Goal: Task Accomplishment & Management: Use online tool/utility

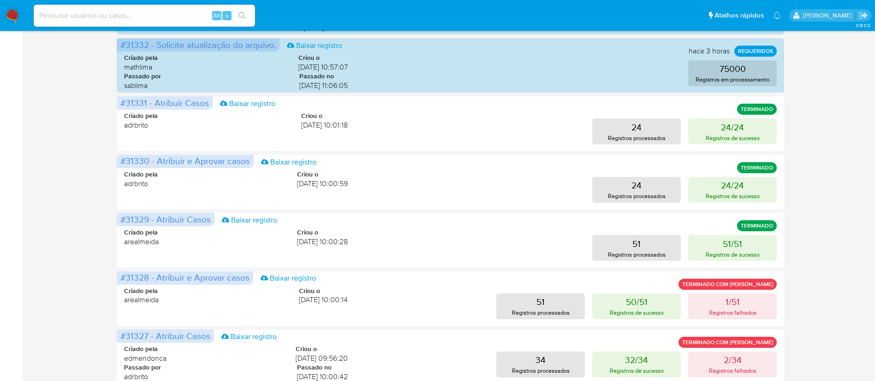
scroll to position [324, 0]
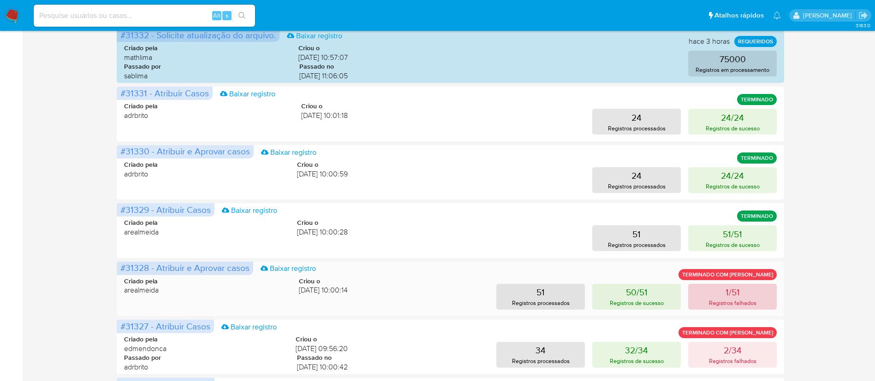
click at [746, 296] on button "1/51 Registros falhados" at bounding box center [732, 297] width 89 height 26
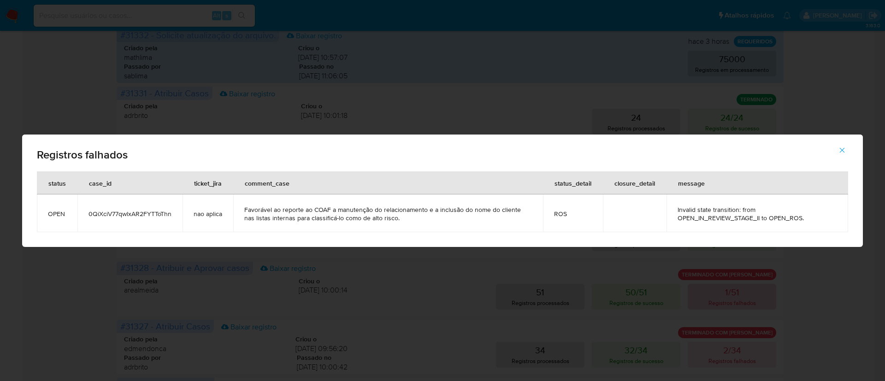
click at [746, 296] on div "Registros falhados status case_id ticket_jira comment_case status_detail closur…" at bounding box center [442, 190] width 885 height 381
click at [128, 217] on span "0QiXciV77qwlxAR2FYTToThn" at bounding box center [130, 214] width 83 height 8
click at [843, 150] on icon "button" at bounding box center [842, 150] width 8 height 8
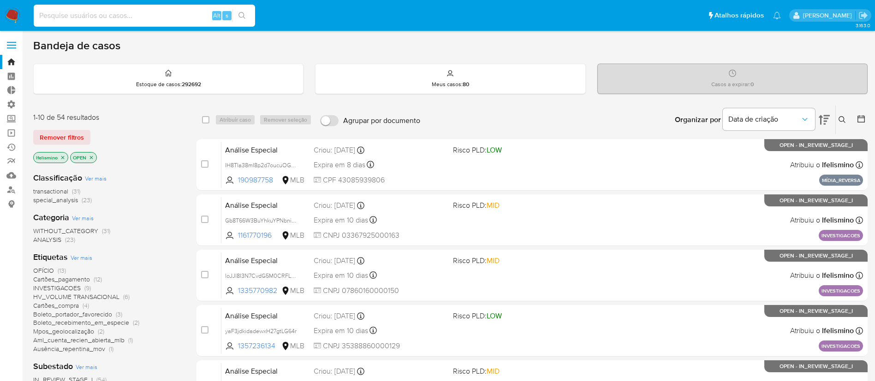
click at [88, 17] on input at bounding box center [144, 16] width 221 height 12
paste input "0QiXciV77qwlxAR2FYTToThn"
type input "0QiXciV77qwlxAR2FYTToThn"
click at [239, 17] on icon "search-icon" at bounding box center [241, 15] width 7 height 7
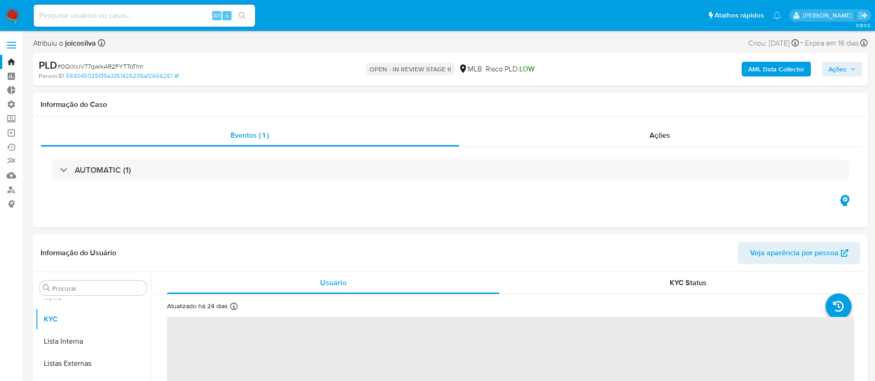
scroll to position [500, 0]
select select "10"
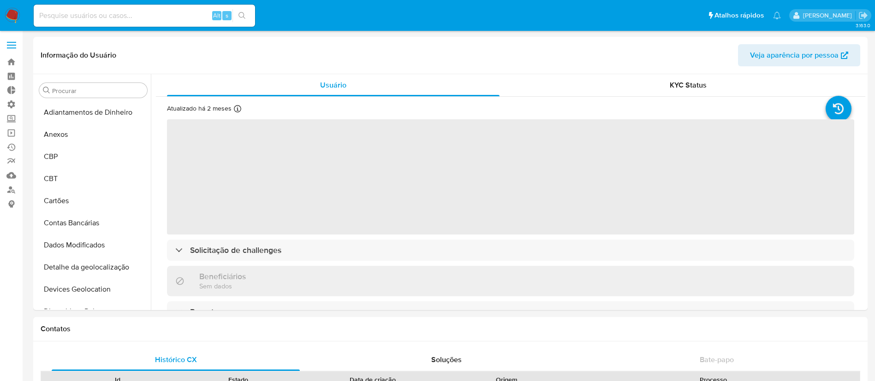
select select "10"
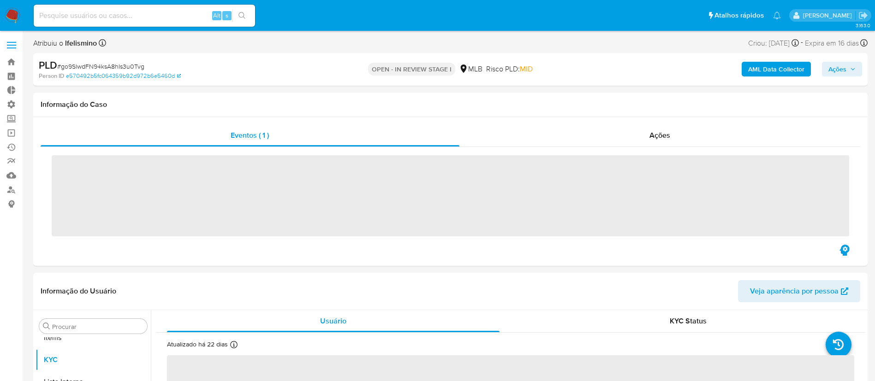
scroll to position [500, 0]
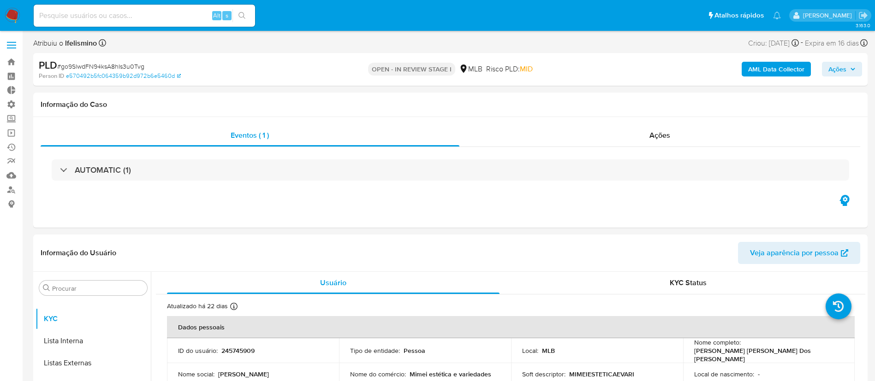
drag, startPoint x: 76, startPoint y: 8, endPoint x: 114, endPoint y: 28, distance: 43.5
click at [114, 28] on div "Alt s" at bounding box center [144, 16] width 221 height 26
select select "10"
click at [140, 22] on div "Alt s" at bounding box center [144, 16] width 221 height 22
click at [123, 14] on input at bounding box center [144, 16] width 221 height 12
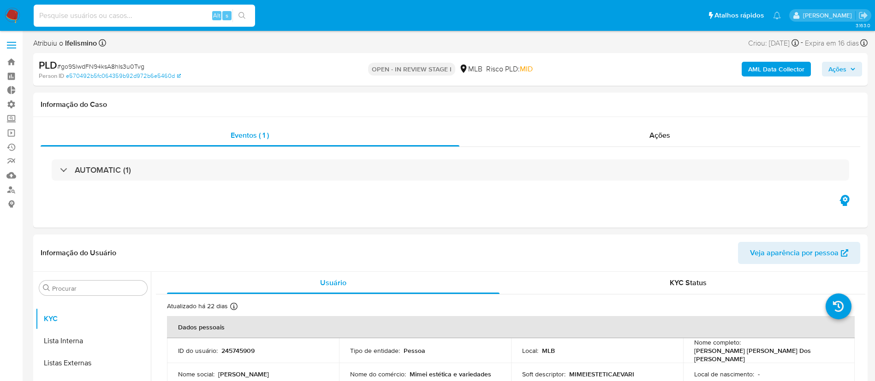
paste input "cljGgKxJTJpPZgXnUUTJ2vOn"
type input "cljGgKxJTJpPZgXnUUTJ2vOn"
click at [239, 15] on icon "search-icon" at bounding box center [241, 15] width 7 height 7
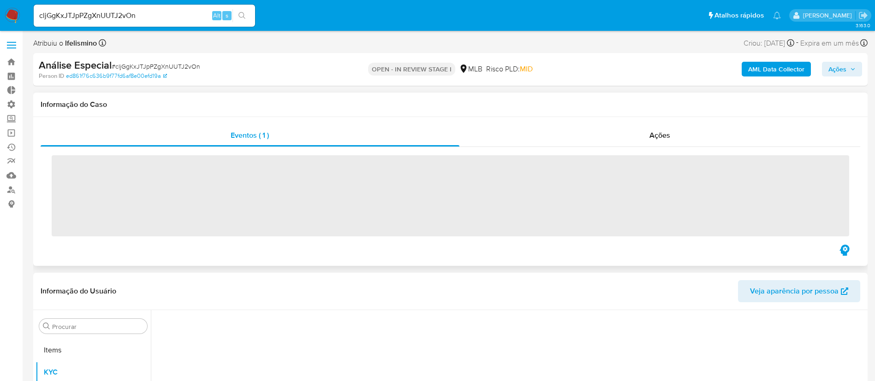
scroll to position [500, 0]
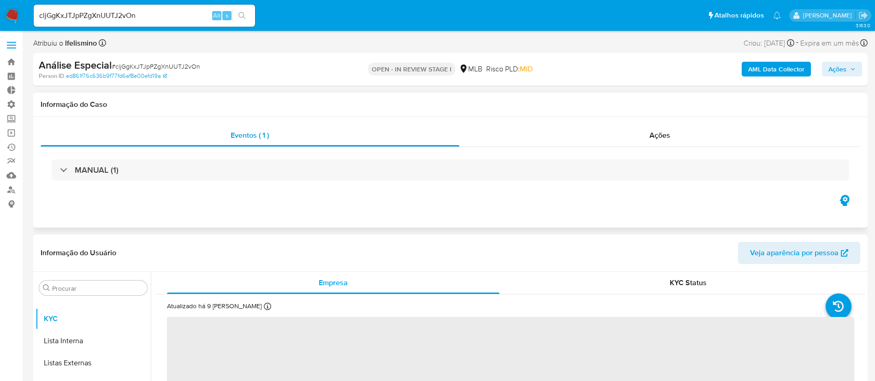
select select "10"
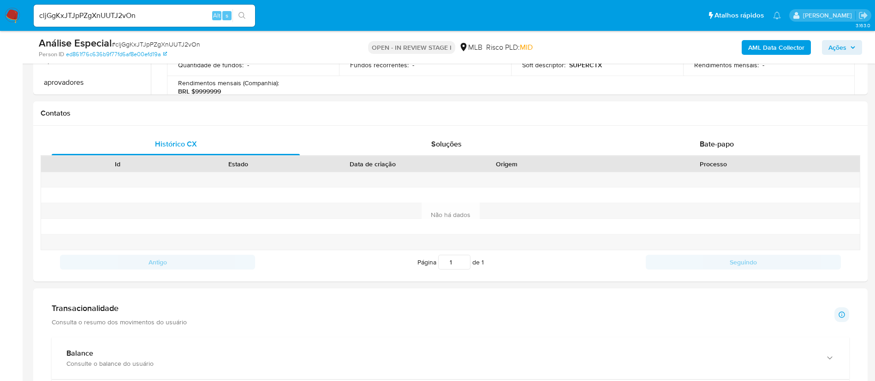
scroll to position [422, 0]
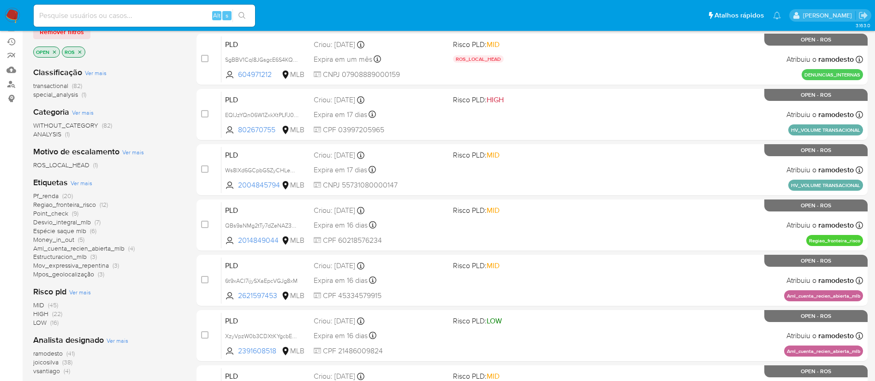
scroll to position [100, 0]
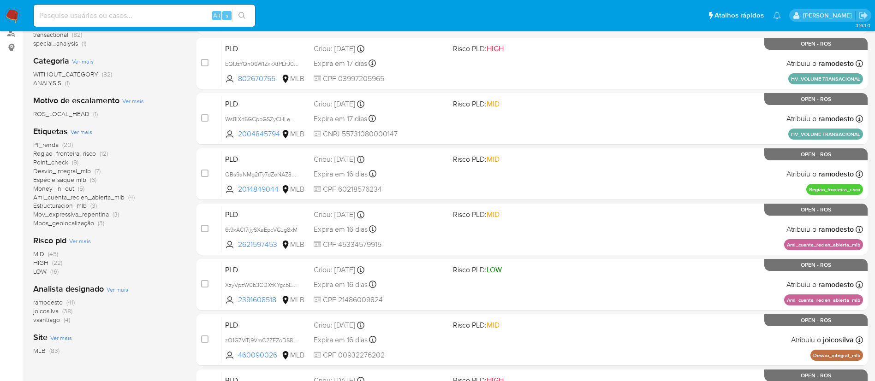
scroll to position [180, 0]
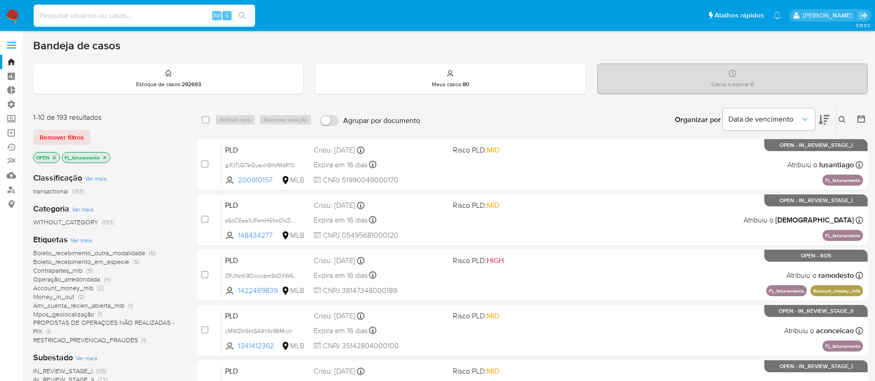
click at [111, 17] on input at bounding box center [144, 16] width 221 height 12
paste input "qjHUZUai1XNAGjdrA28uFaxk"
type input "qjHUZUai1XNAGjdrA28uFaxk"
click at [240, 18] on icon "search-icon" at bounding box center [241, 15] width 7 height 7
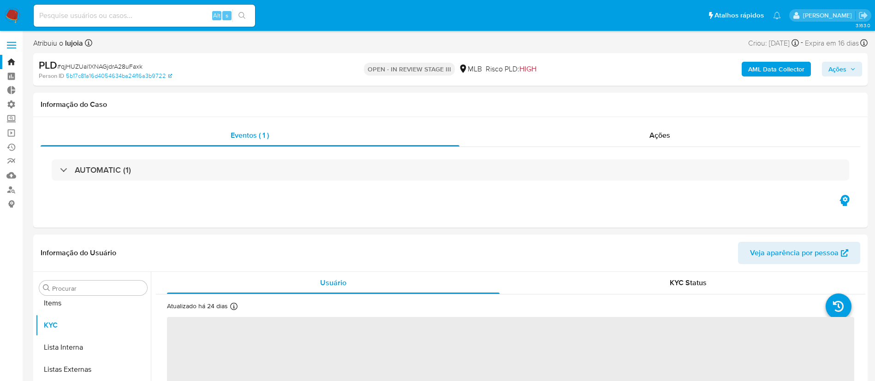
scroll to position [500, 0]
select select "10"
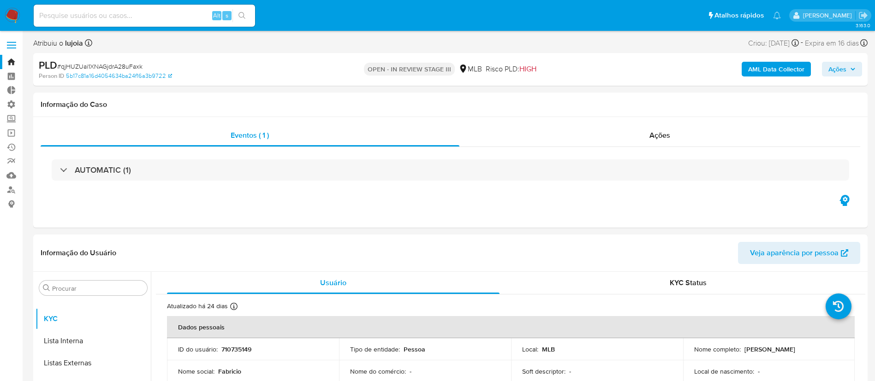
click at [16, 62] on link "Bandeja" at bounding box center [55, 62] width 110 height 14
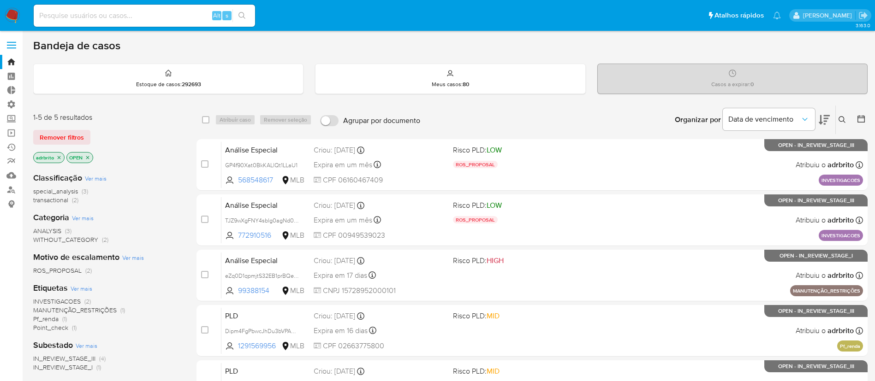
click at [59, 158] on icon "close-filter" at bounding box center [59, 158] width 6 height 6
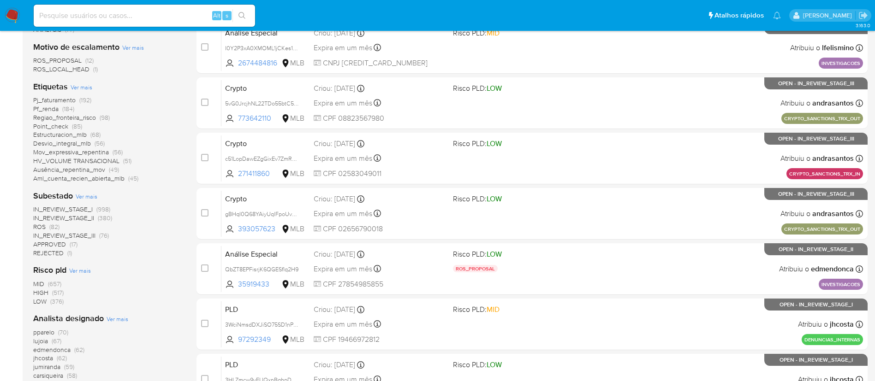
scroll to position [266, 0]
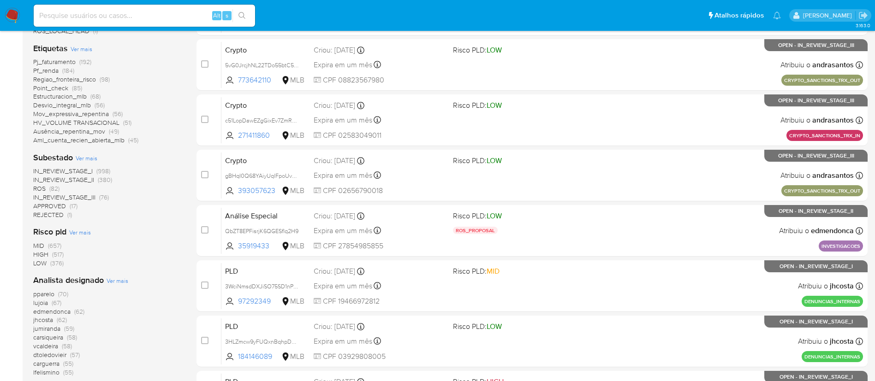
click at [37, 185] on span "ROS" at bounding box center [39, 188] width 12 height 9
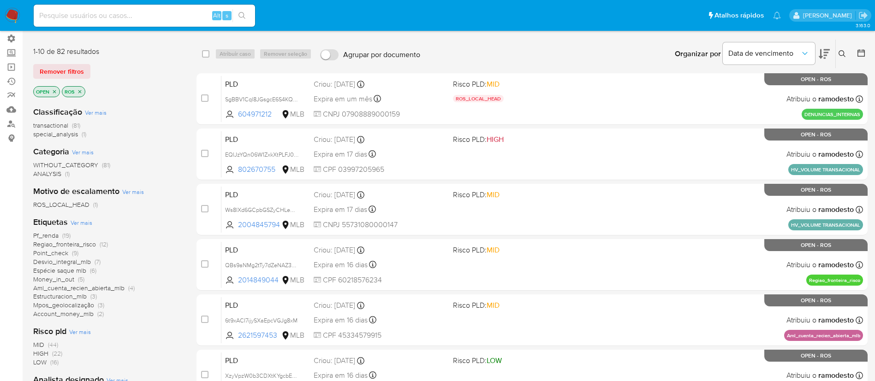
scroll to position [69, 0]
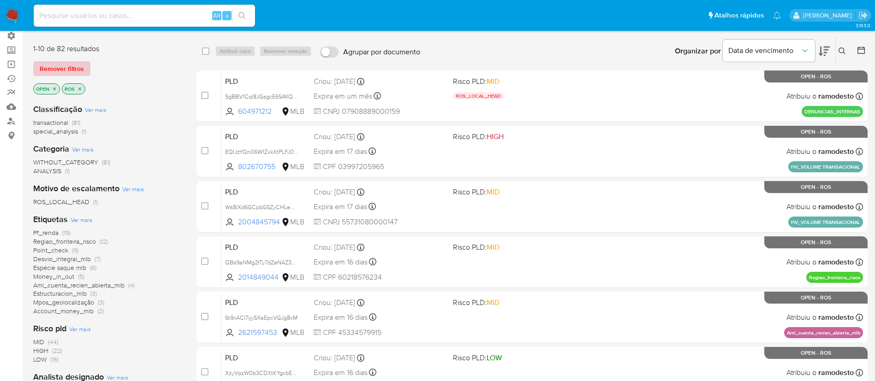
click at [66, 66] on span "Remover filtros" at bounding box center [62, 68] width 44 height 13
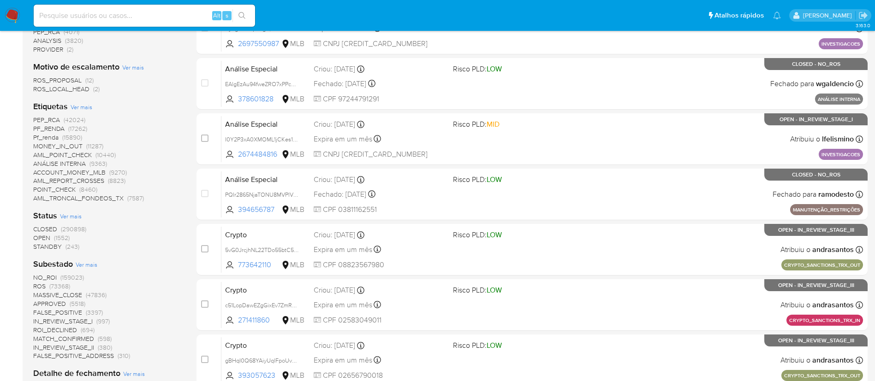
scroll to position [280, 0]
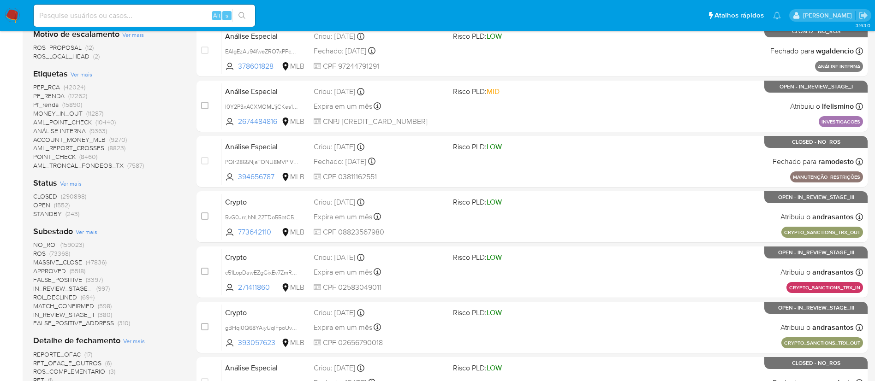
click at [45, 202] on span "OPEN" at bounding box center [41, 205] width 17 height 9
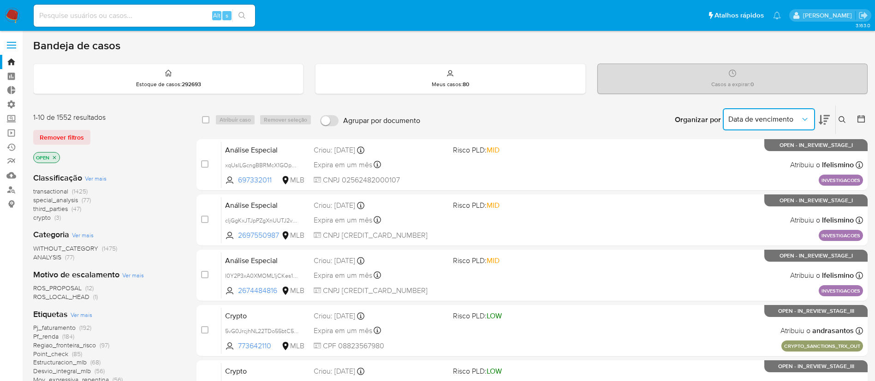
click at [771, 123] on span "Data de vencimento" at bounding box center [764, 119] width 72 height 9
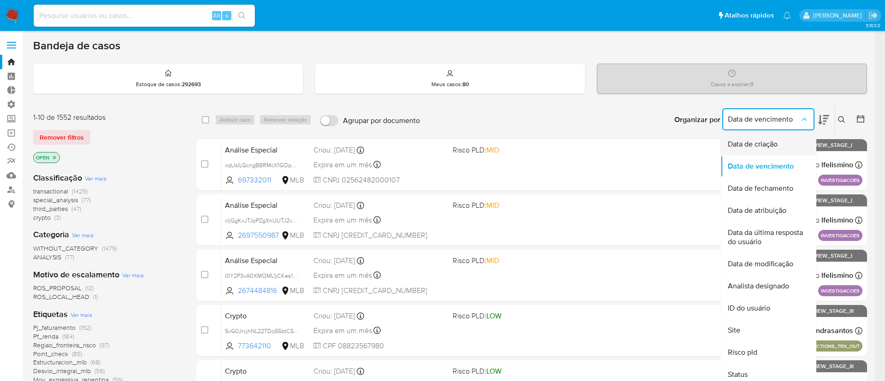
click at [767, 144] on span "Data de criação" at bounding box center [753, 144] width 50 height 9
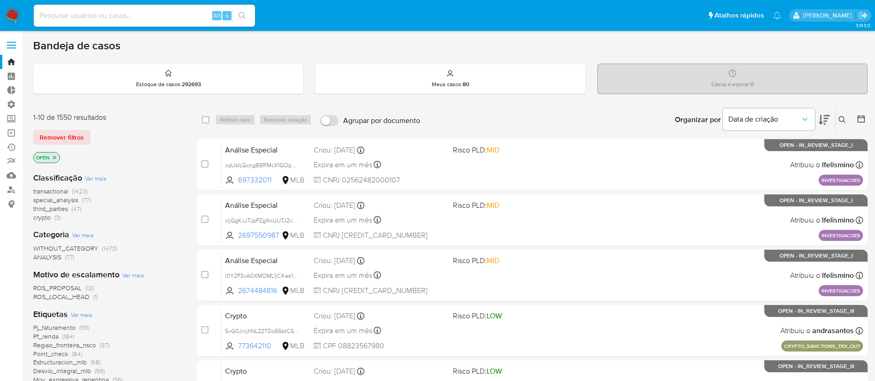
click at [824, 123] on icon at bounding box center [823, 119] width 11 height 11
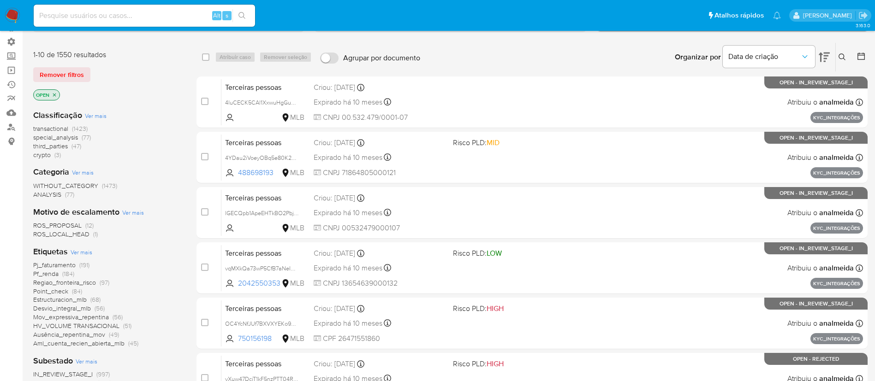
scroll to position [64, 0]
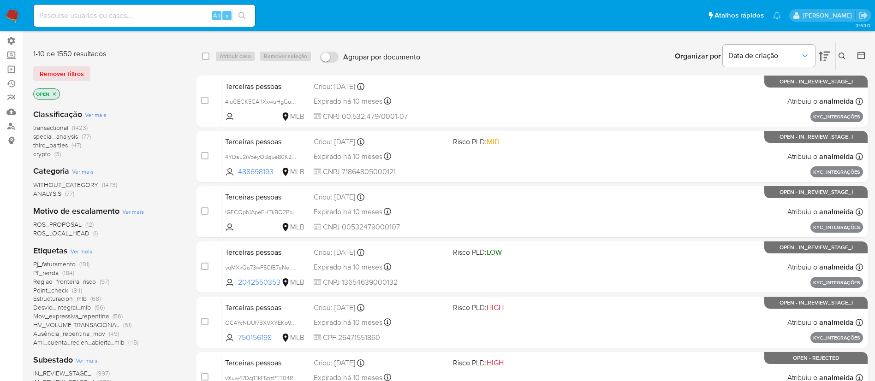
click at [38, 129] on span "transactional" at bounding box center [50, 127] width 35 height 9
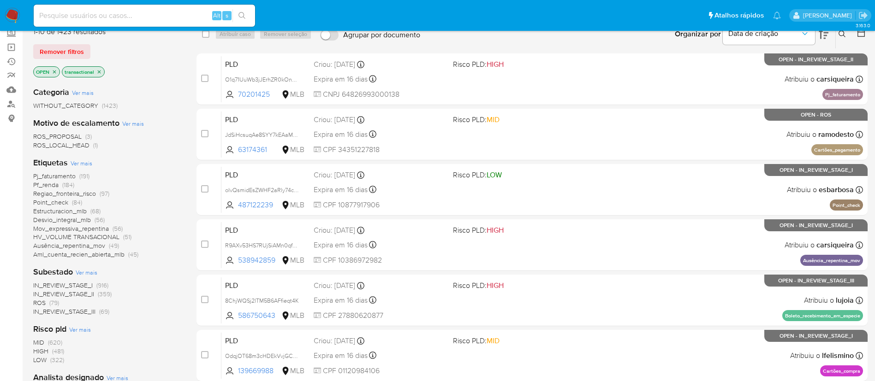
scroll to position [87, 0]
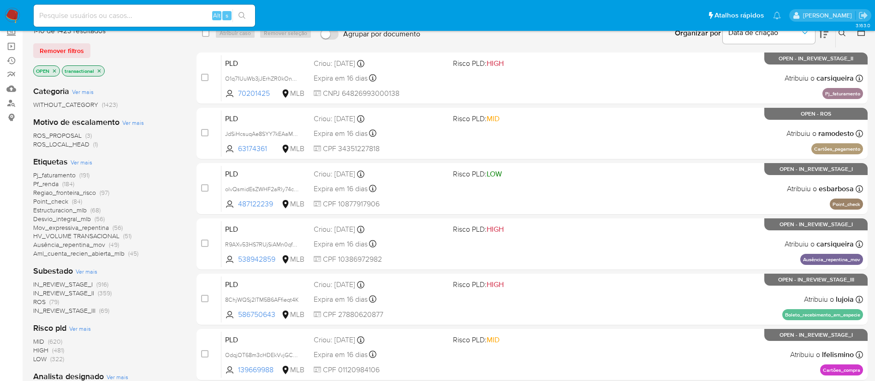
click at [146, 174] on div "Pj_faturamento (191) Pf_renda (184) Regiao_fronteira_risco (97) Point_check (84…" at bounding box center [107, 214] width 148 height 87
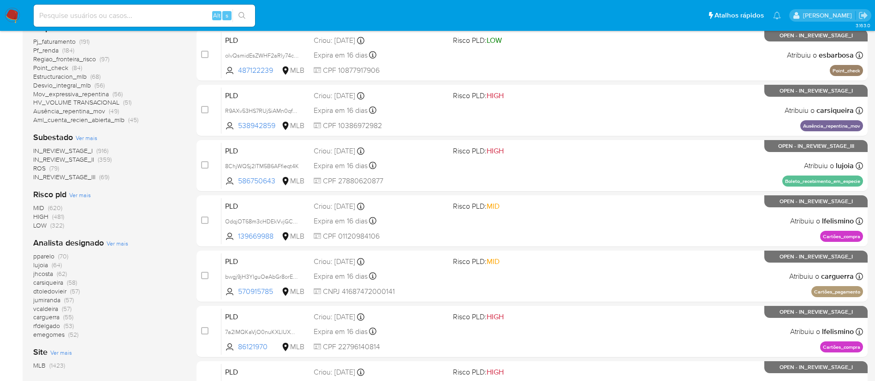
scroll to position [227, 0]
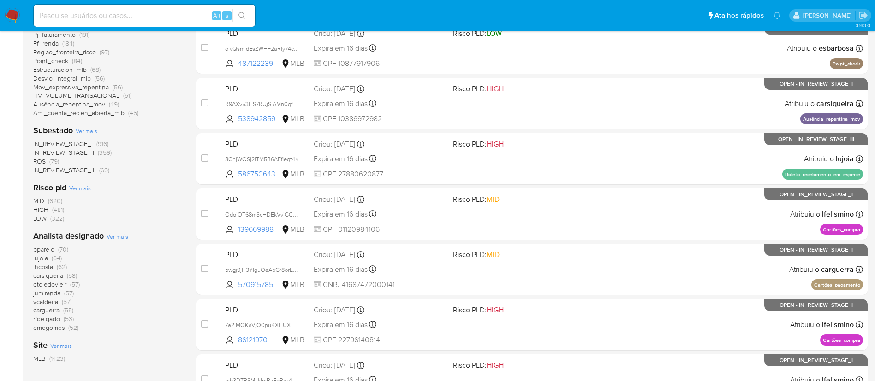
click at [84, 172] on span "IN_REVIEW_STAGE_III" at bounding box center [64, 170] width 62 height 9
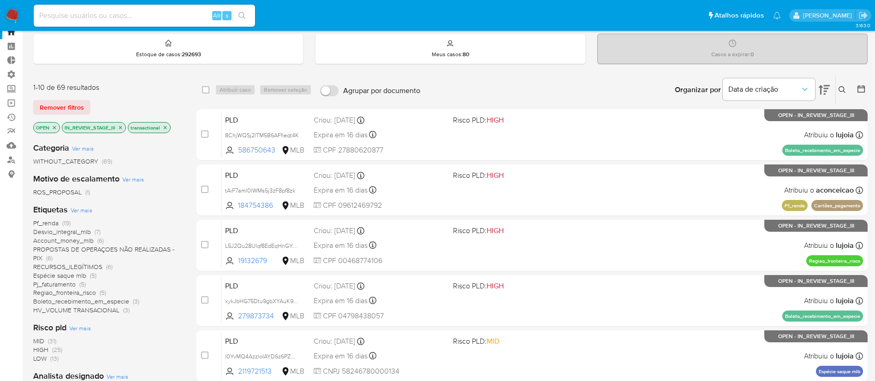
scroll to position [9, 0]
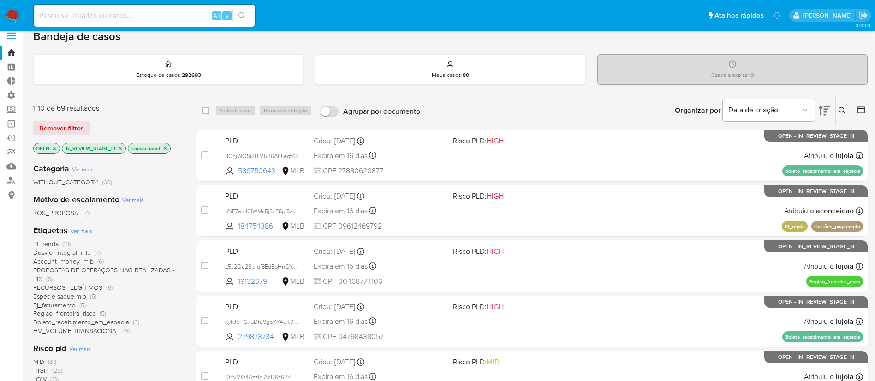
click at [166, 146] on icon "close-filter" at bounding box center [165, 149] width 6 height 6
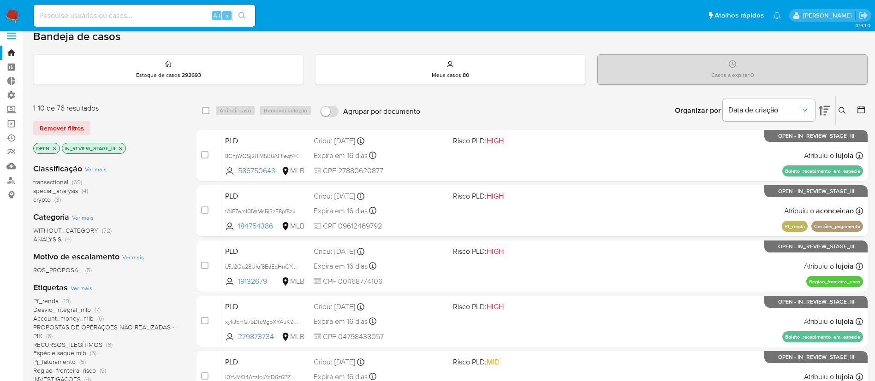
click at [123, 148] on icon "close-filter" at bounding box center [121, 149] width 6 height 6
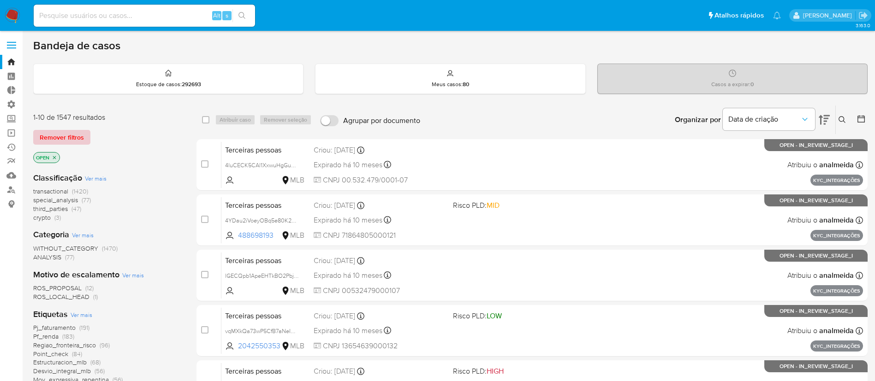
click at [51, 141] on span "Remover filtros" at bounding box center [62, 137] width 44 height 13
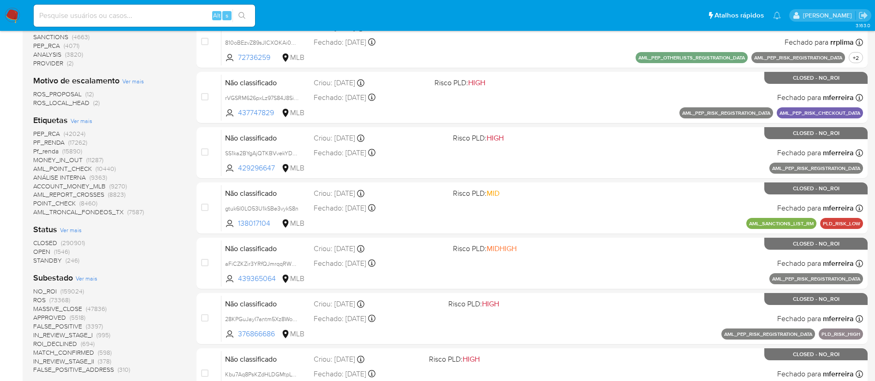
scroll to position [236, 0]
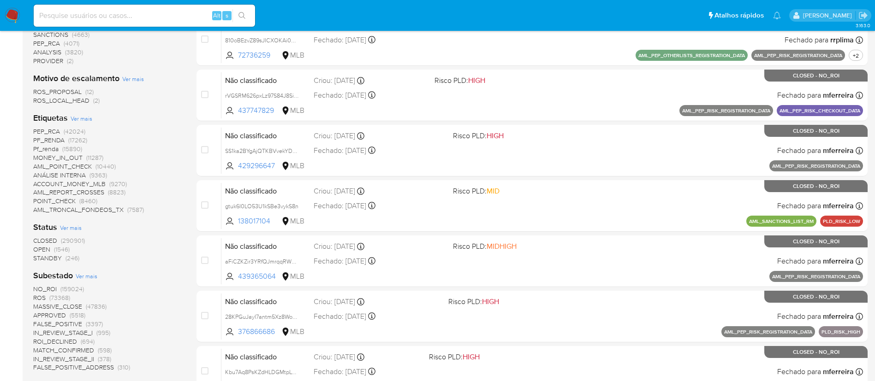
click at [45, 248] on span "OPEN" at bounding box center [41, 249] width 17 height 9
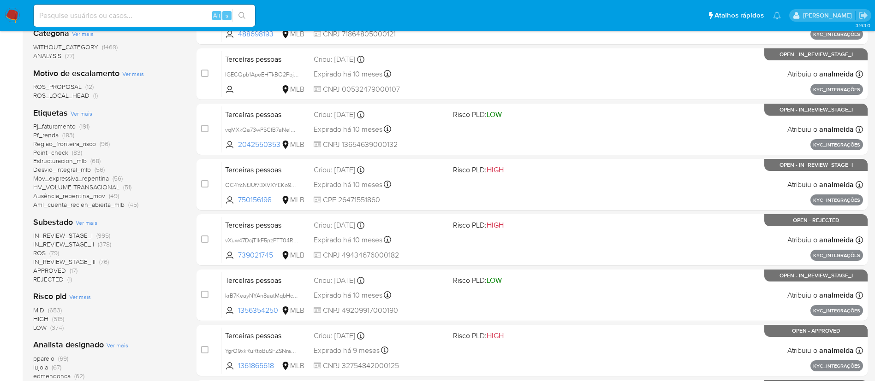
scroll to position [204, 0]
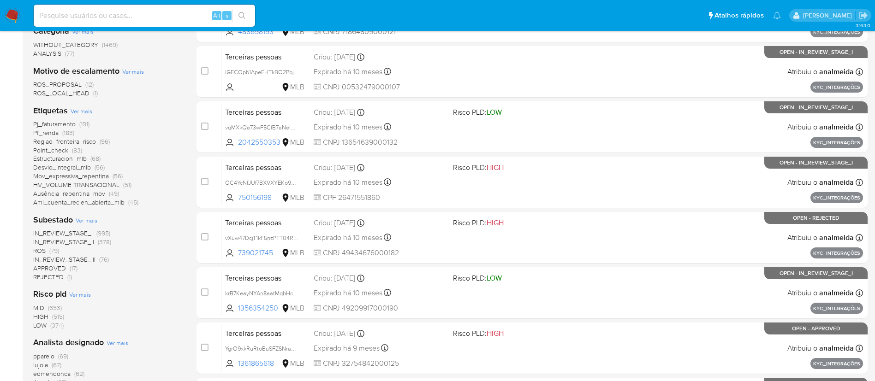
click at [75, 91] on span "ROS_LOCAL_HEAD" at bounding box center [61, 93] width 56 height 9
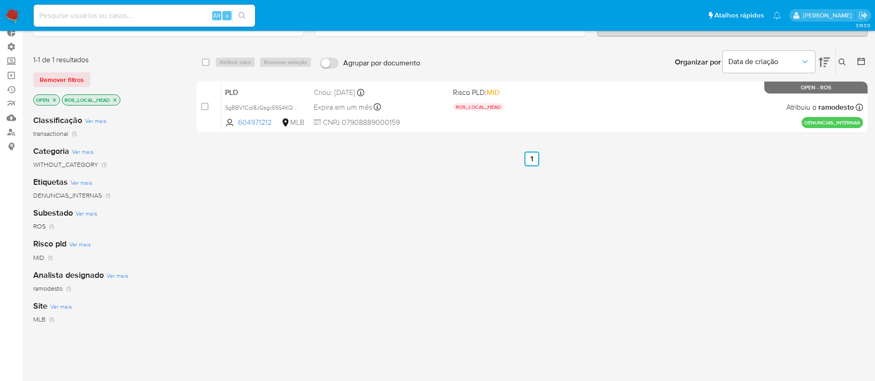
scroll to position [59, 0]
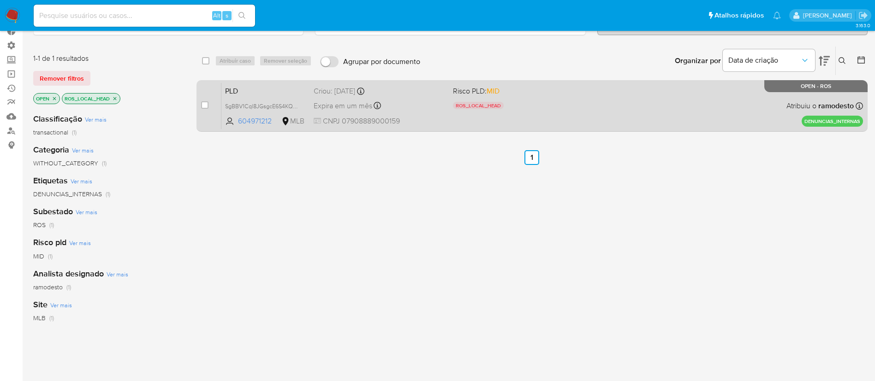
click at [353, 103] on span "Expira em um mês" at bounding box center [343, 106] width 59 height 10
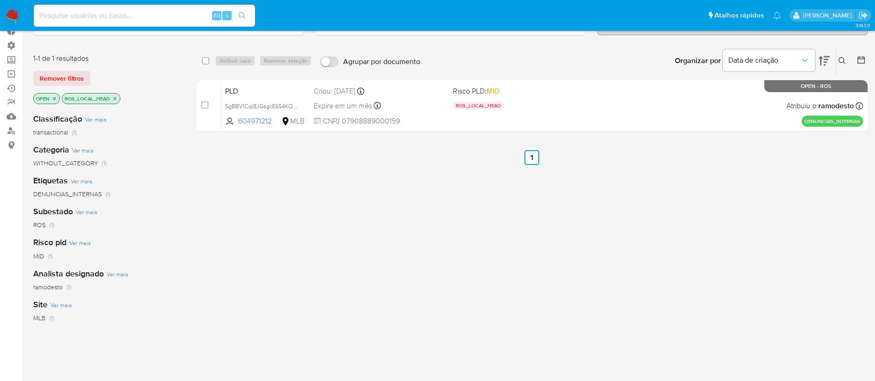
click at [114, 98] on icon "close-filter" at bounding box center [115, 99] width 6 height 6
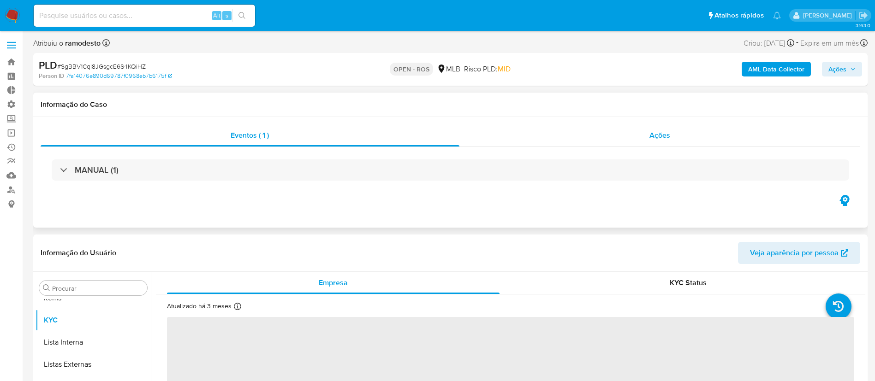
scroll to position [500, 0]
click at [658, 136] on span "Ações" at bounding box center [659, 135] width 21 height 11
select select "10"
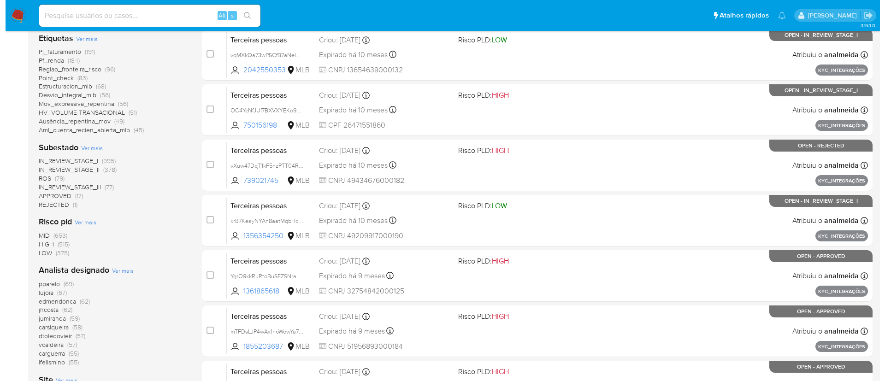
scroll to position [285, 0]
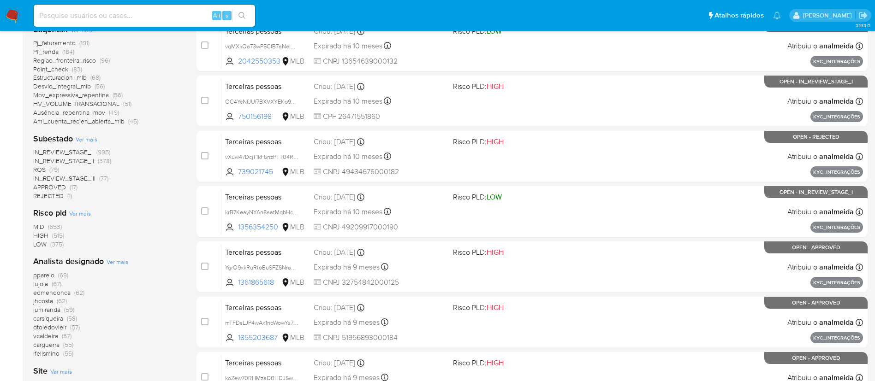
click at [111, 259] on span "Ver mais" at bounding box center [118, 262] width 22 height 8
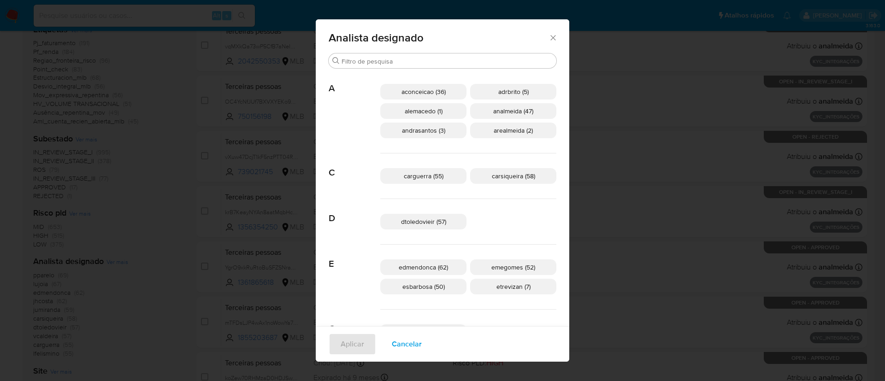
click at [498, 93] on span "adrbrito (5)" at bounding box center [513, 91] width 30 height 9
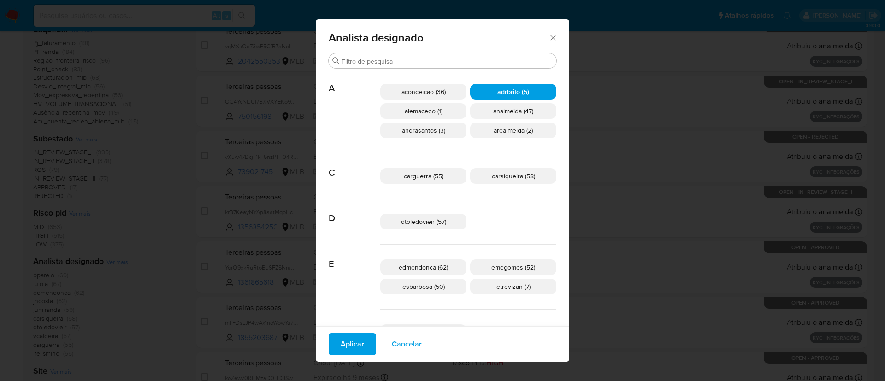
click at [364, 344] on span "Aplicar" at bounding box center [353, 344] width 24 height 20
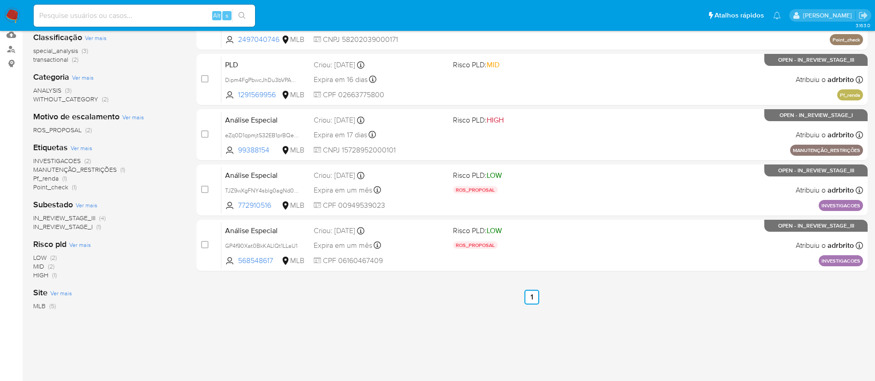
scroll to position [128, 0]
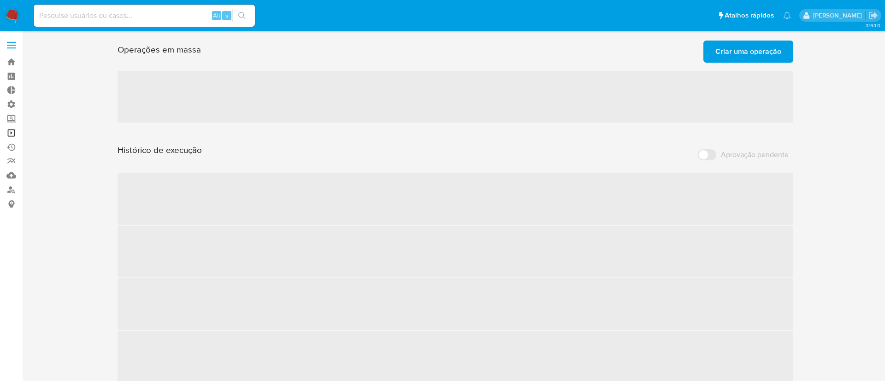
click at [7, 127] on link "Operações em massa" at bounding box center [55, 133] width 110 height 14
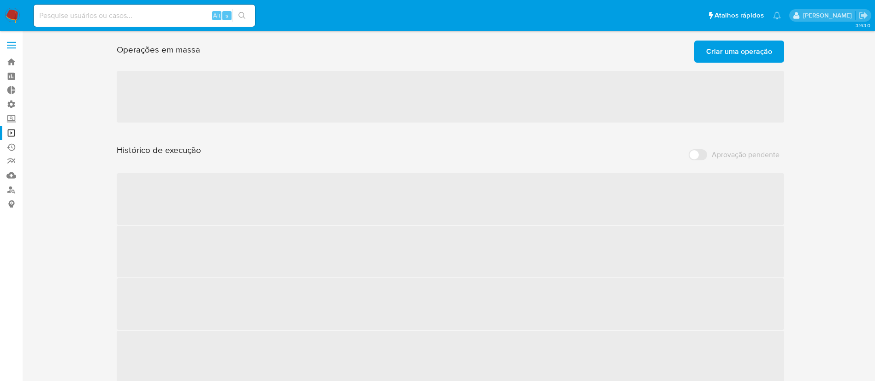
click at [741, 47] on span "Criar uma operação" at bounding box center [739, 51] width 66 height 20
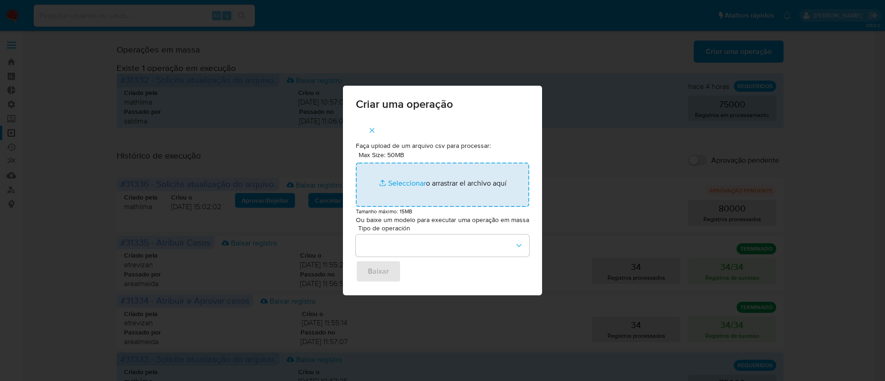
click at [405, 181] on input "Max Size: 50MB Seleccionar archivos" at bounding box center [442, 185] width 173 height 44
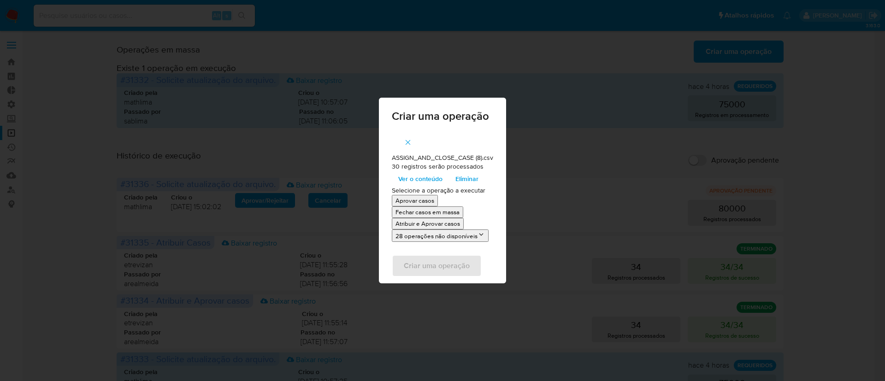
click at [426, 179] on span "Ver o conteúdo" at bounding box center [420, 178] width 44 height 13
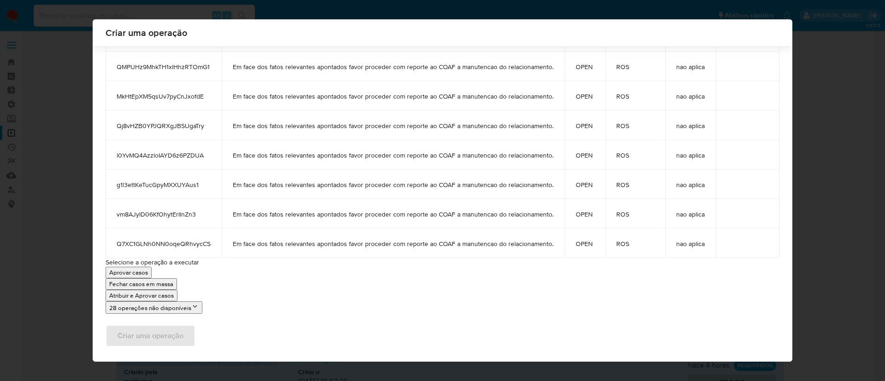
scroll to position [753, 0]
click at [155, 295] on p "Atribuir e Aprovar casos" at bounding box center [141, 294] width 65 height 9
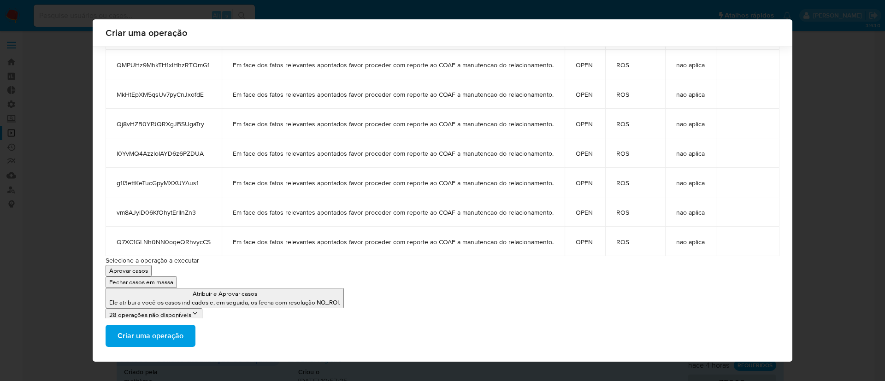
click at [150, 336] on span "Criar uma operação" at bounding box center [151, 336] width 66 height 20
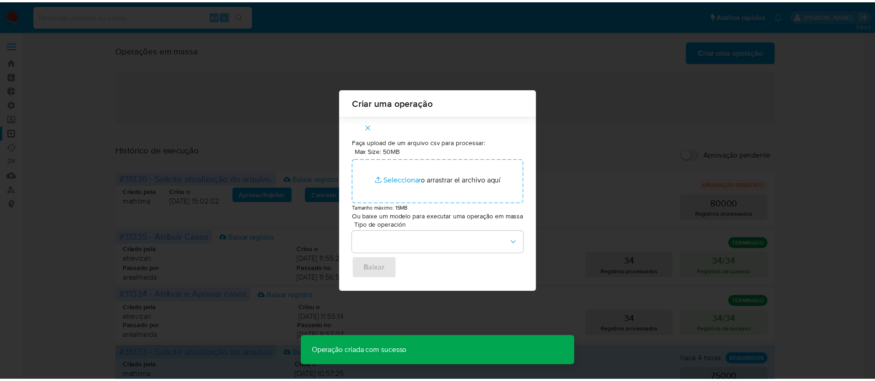
scroll to position [0, 0]
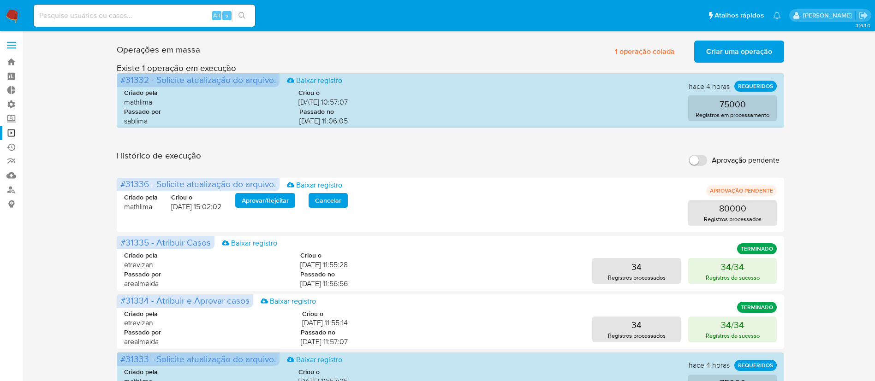
click at [745, 51] on span "Criar uma operação" at bounding box center [739, 51] width 66 height 20
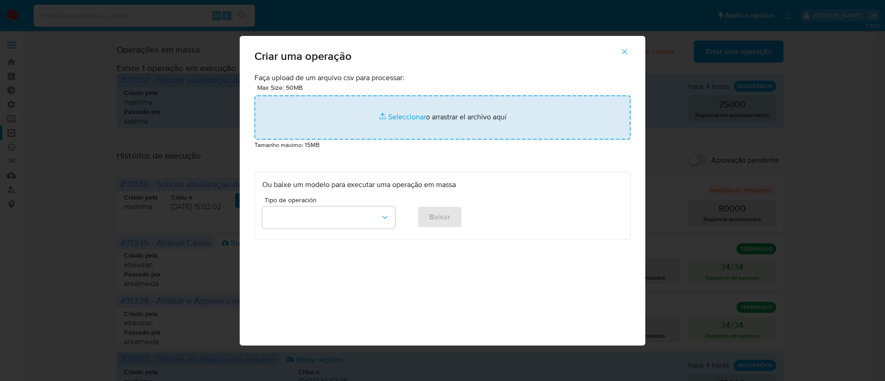
click at [392, 117] on input "file" at bounding box center [443, 117] width 376 height 44
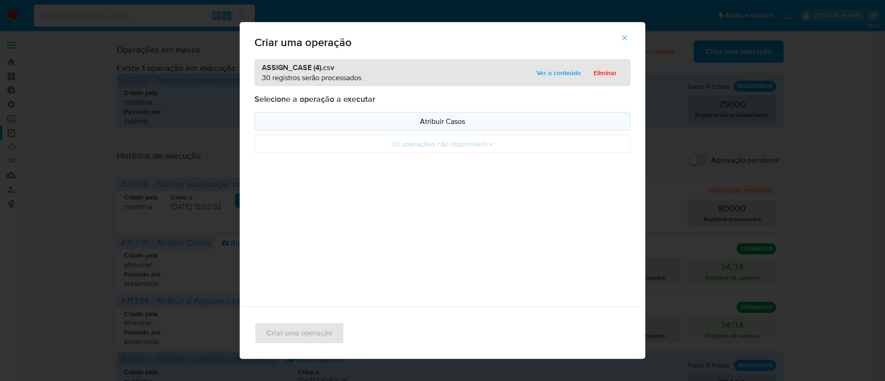
click at [438, 125] on p "Atribuir Casos" at bounding box center [442, 121] width 361 height 11
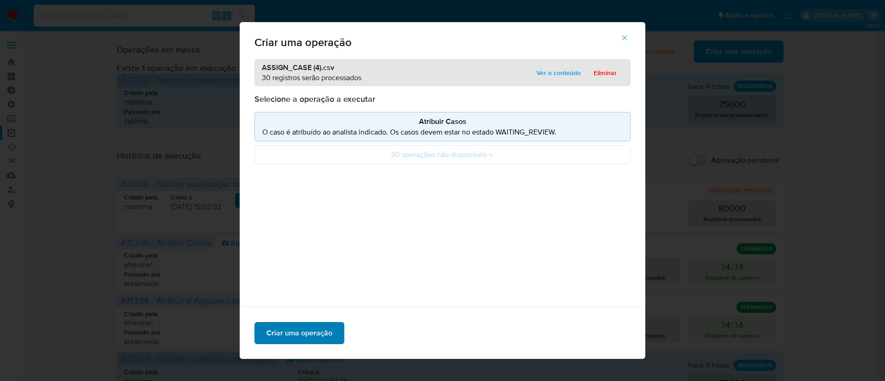
click at [291, 333] on span "Criar uma operação" at bounding box center [300, 333] width 66 height 20
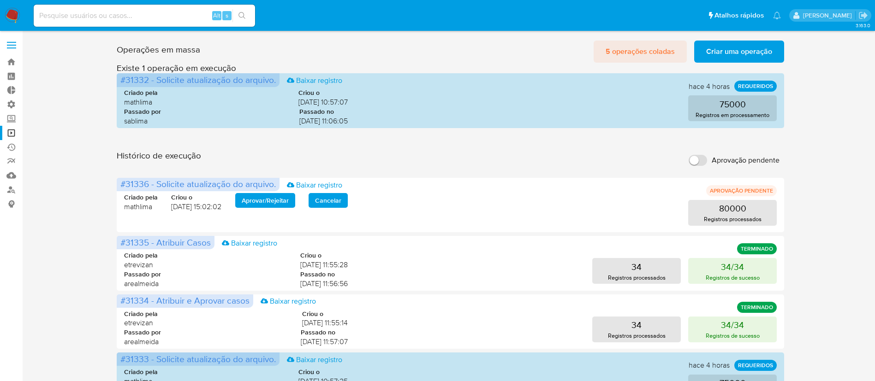
click at [646, 59] on span "5 operações coladas" at bounding box center [639, 51] width 69 height 20
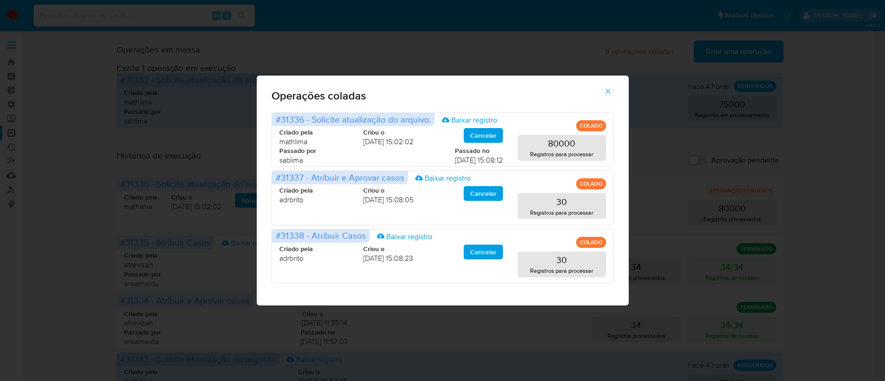
click at [610, 89] on icon "button" at bounding box center [608, 91] width 8 height 8
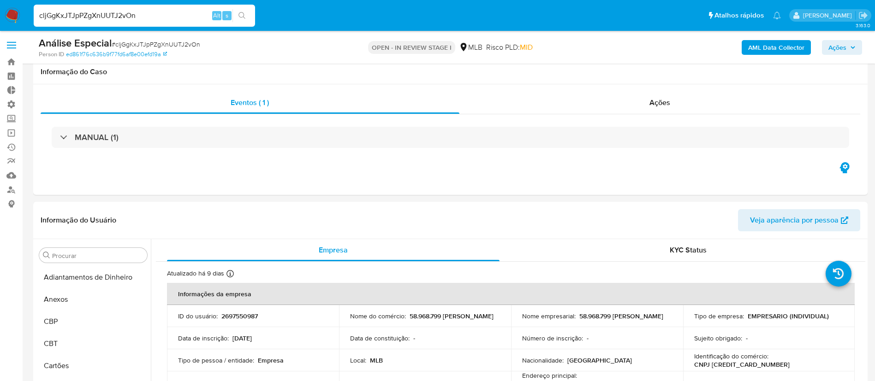
select select "10"
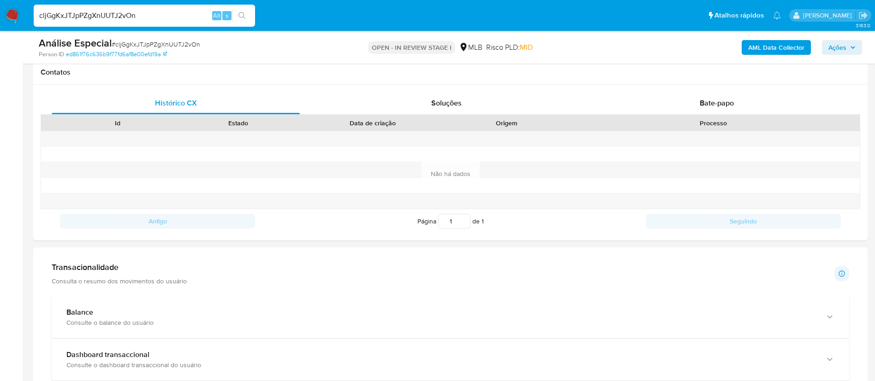
scroll to position [500, 0]
type input "e7RLcfl9h3I3XyT5ETM988QP"
click at [241, 13] on icon "search-icon" at bounding box center [241, 15] width 7 height 7
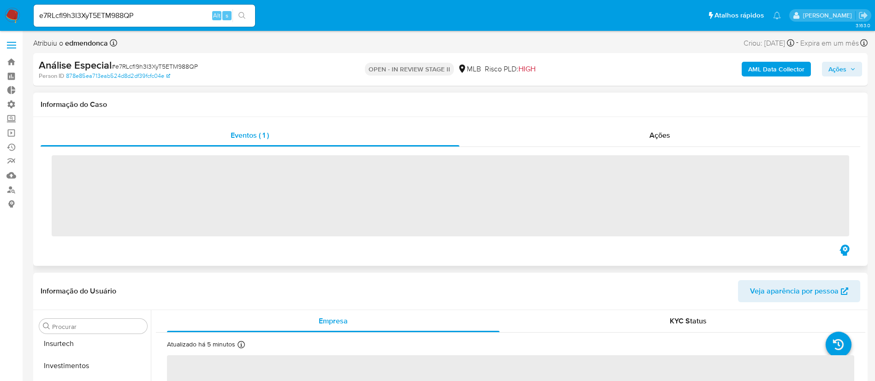
scroll to position [500, 0]
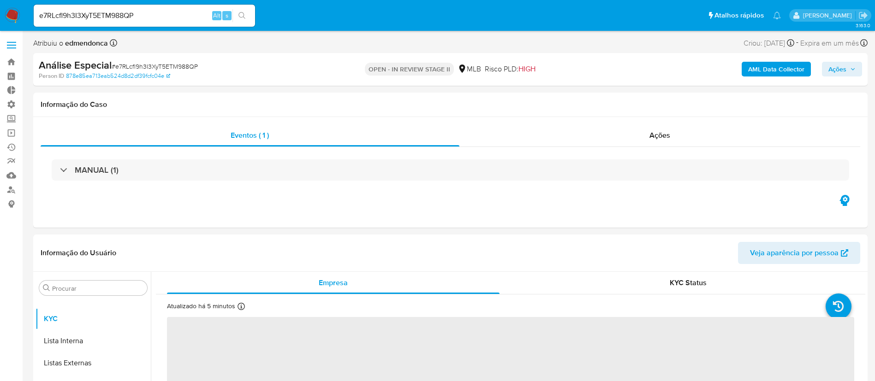
select select "10"
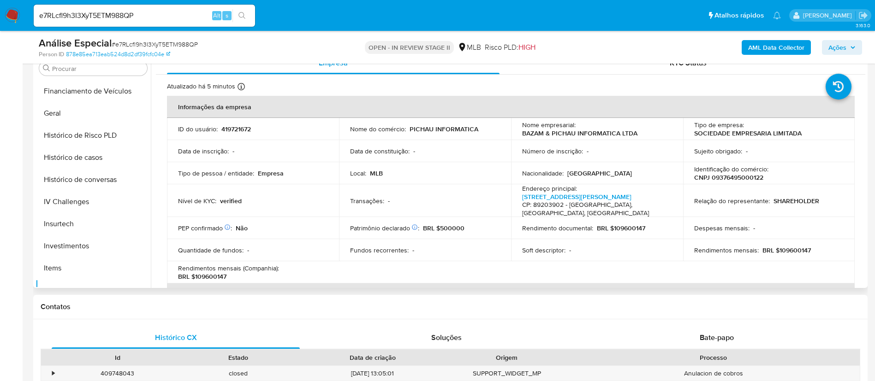
scroll to position [302, 0]
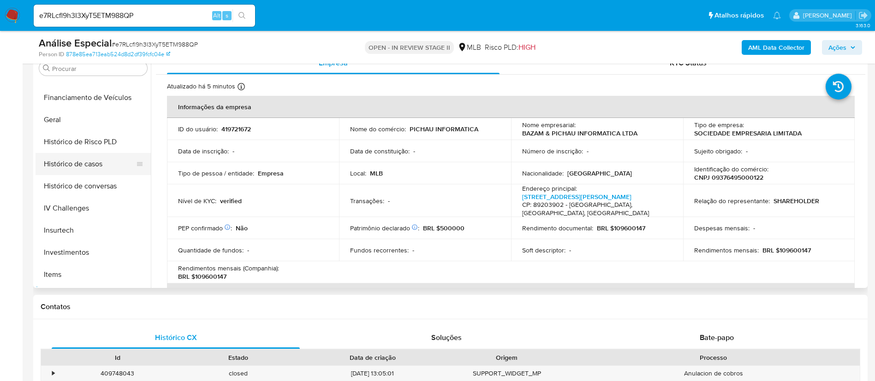
click at [82, 161] on button "Histórico de casos" at bounding box center [90, 164] width 108 height 22
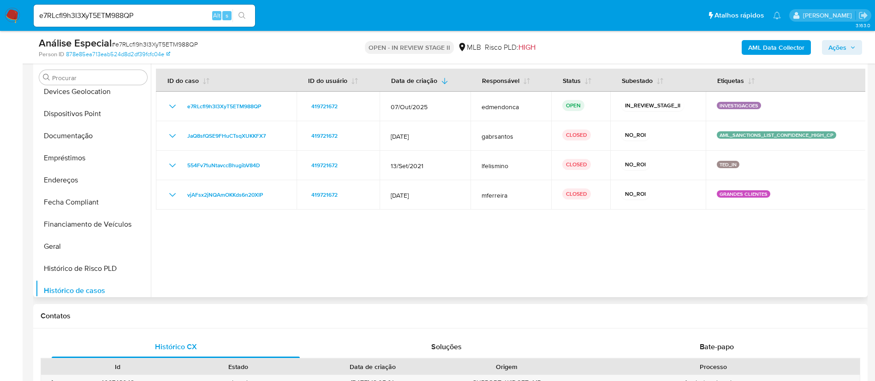
scroll to position [188, 0]
click at [89, 142] on button "Documentação" at bounding box center [90, 133] width 108 height 22
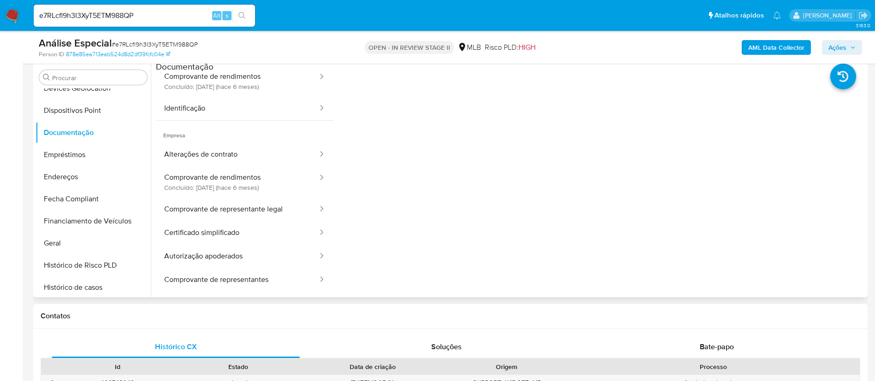
scroll to position [53, 0]
click at [241, 180] on button "Comprovante de rendimentos Concluído: 14/04/2025 (hace 6 meses)" at bounding box center [237, 181] width 163 height 31
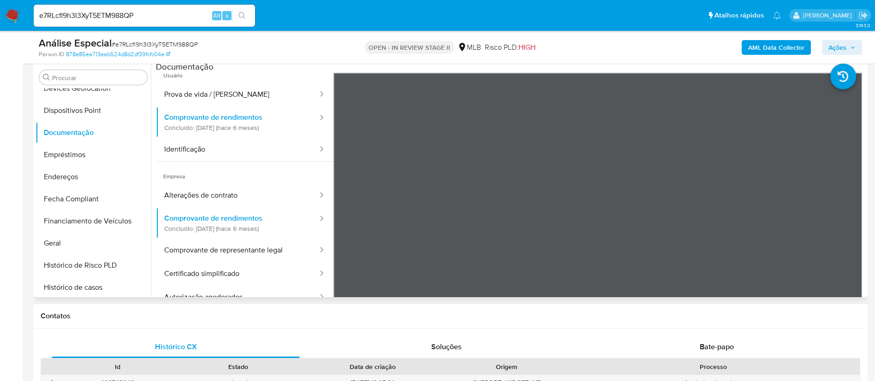
scroll to position [0, 0]
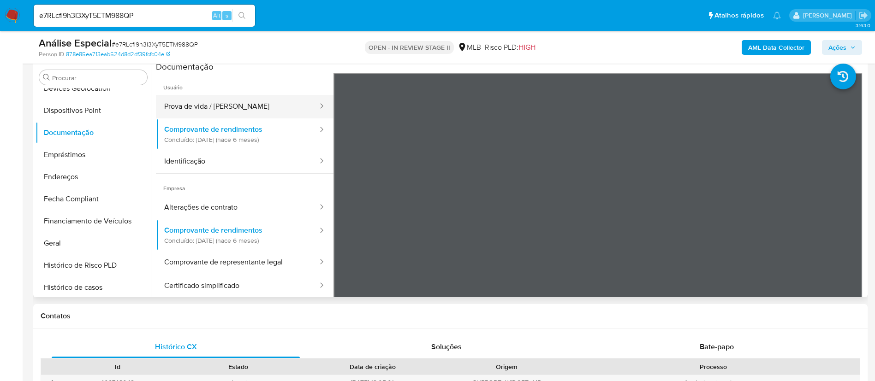
click at [233, 107] on button "Prova de vida / Selfie" at bounding box center [237, 107] width 163 height 24
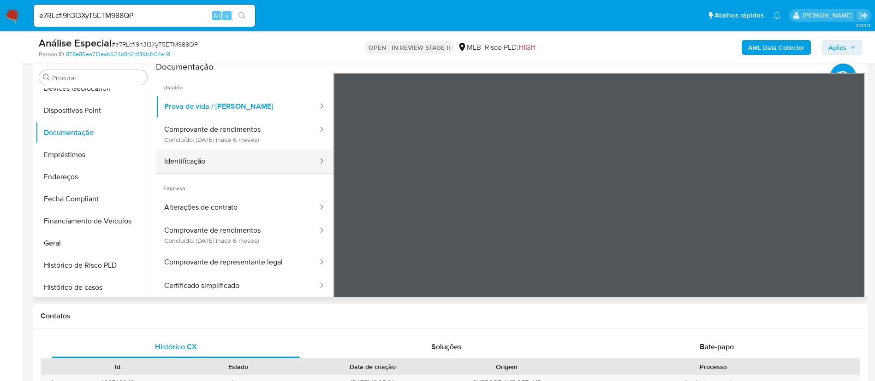
click at [240, 161] on button "Identificação" at bounding box center [237, 162] width 163 height 24
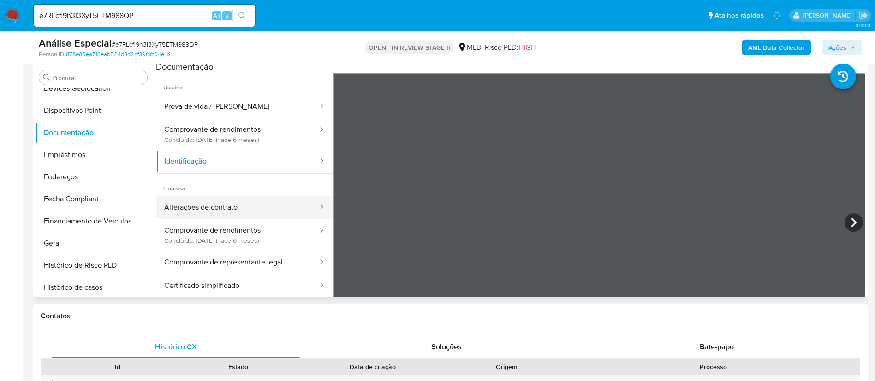
click at [210, 213] on button "Alterações de contrato" at bounding box center [237, 208] width 163 height 24
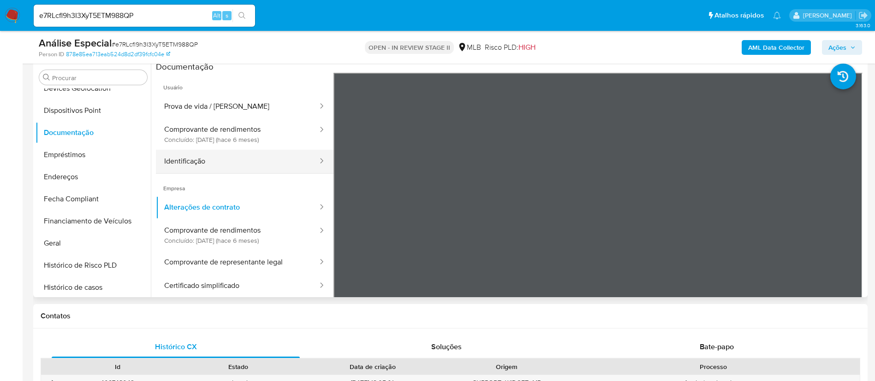
click at [257, 162] on button "Identificação" at bounding box center [237, 162] width 163 height 24
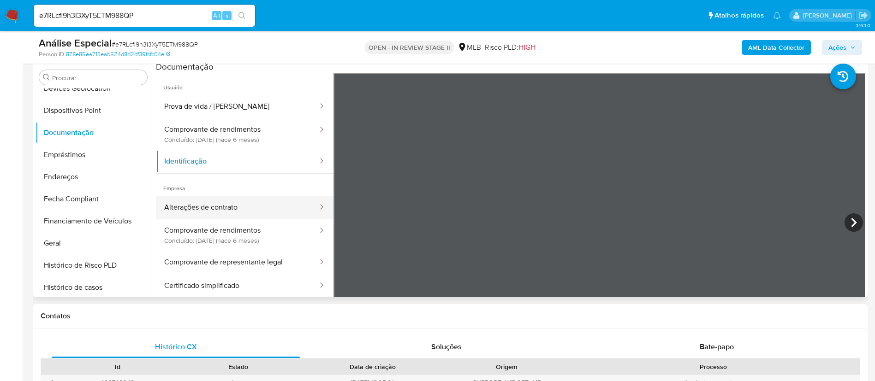
click at [278, 208] on button "Alterações de contrato" at bounding box center [237, 208] width 163 height 24
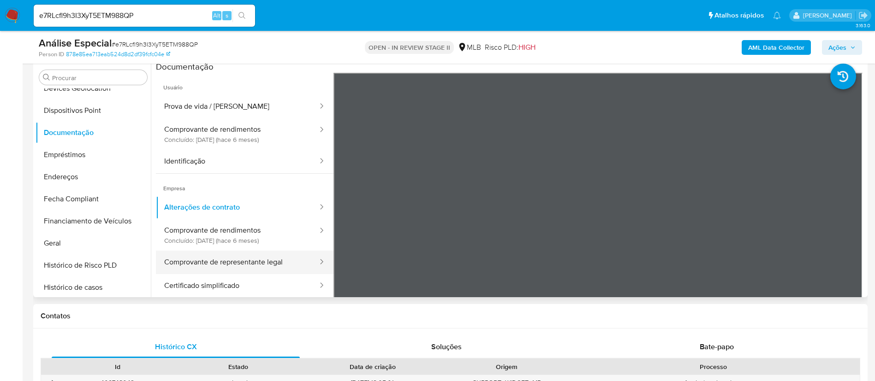
click at [235, 259] on button "Comprovante de representante legal" at bounding box center [237, 263] width 163 height 24
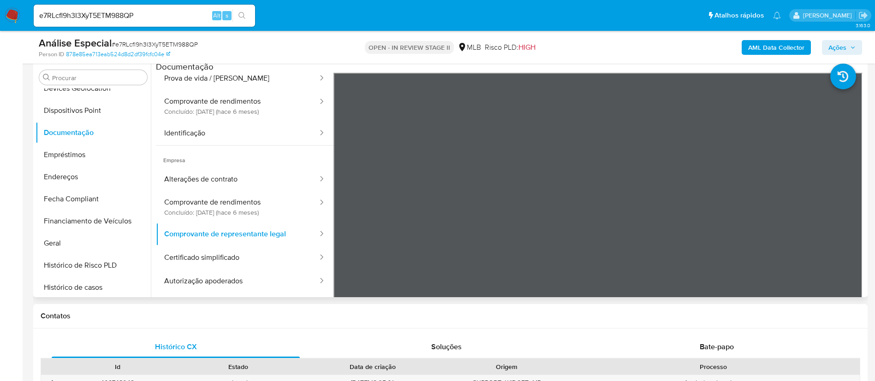
scroll to position [49, 0]
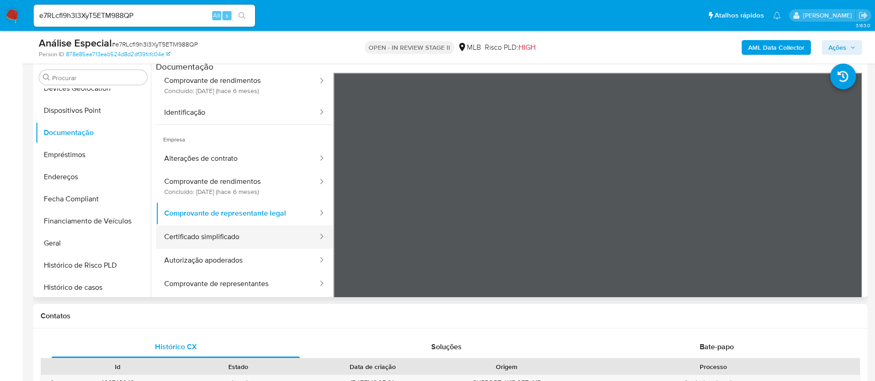
click at [247, 241] on button "Certificado simplificado" at bounding box center [237, 237] width 163 height 24
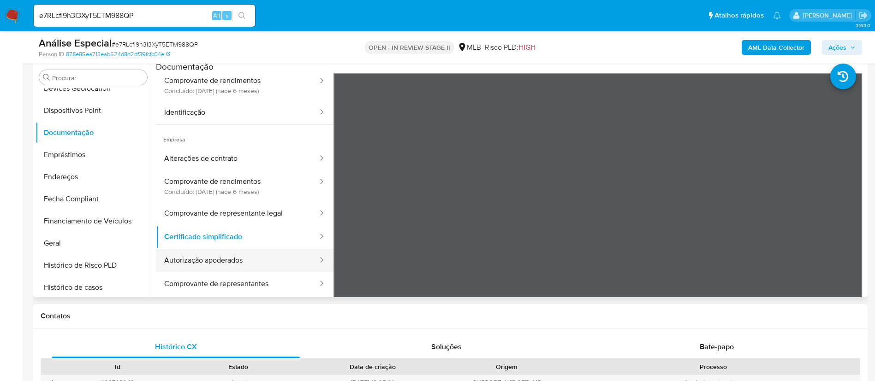
click at [203, 260] on button "Autorização apoderados" at bounding box center [237, 261] width 163 height 24
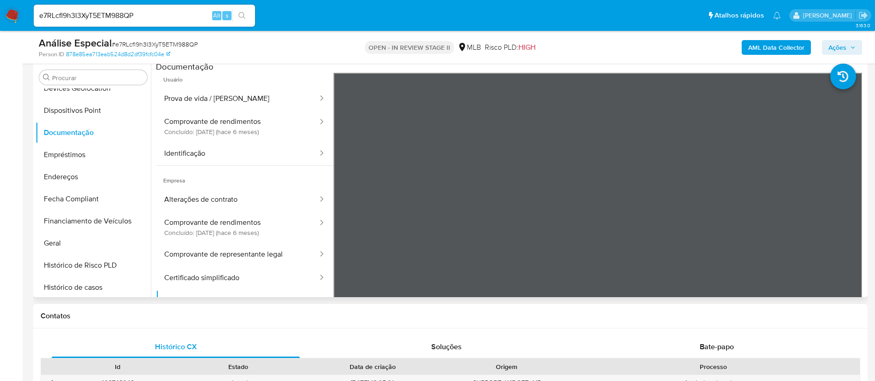
scroll to position [0, 0]
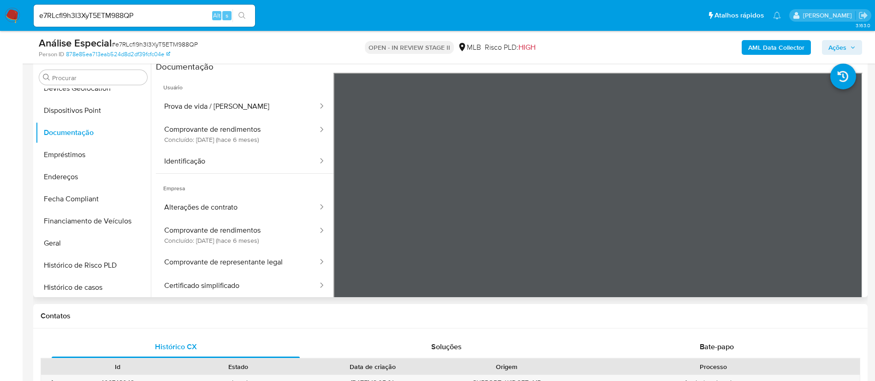
drag, startPoint x: 151, startPoint y: 174, endPoint x: 148, endPoint y: 103, distance: 71.5
click at [148, 103] on div "Procurar Adiantamentos de Dinheiro Anexos CBP CBT Cartões Contas Bancárias Dado…" at bounding box center [451, 179] width 830 height 236
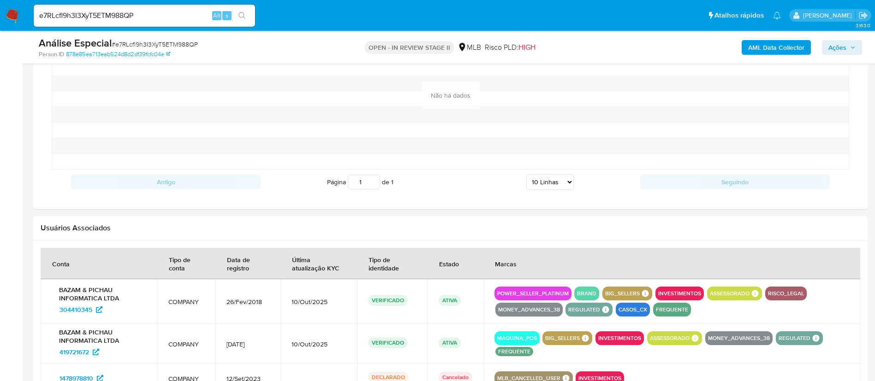
scroll to position [901, 0]
